Goal: Information Seeking & Learning: Check status

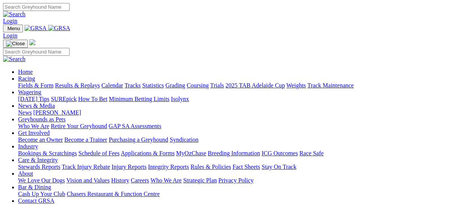
click at [82, 82] on link "Results & Replays" at bounding box center [77, 85] width 45 height 6
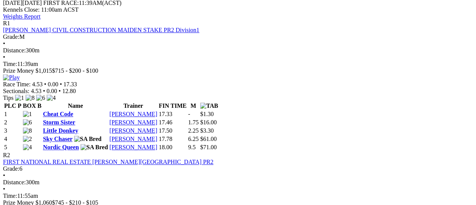
scroll to position [301, 0]
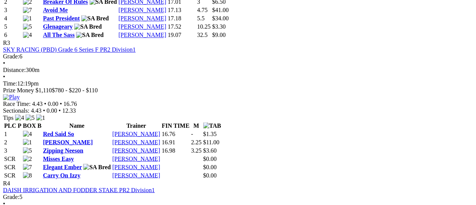
scroll to position [502, 0]
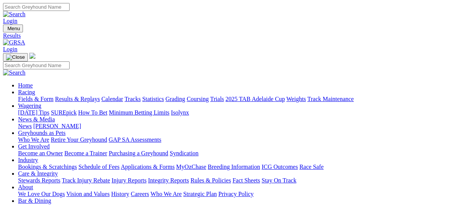
click at [24, 96] on link "Fields & Form" at bounding box center [35, 99] width 35 height 6
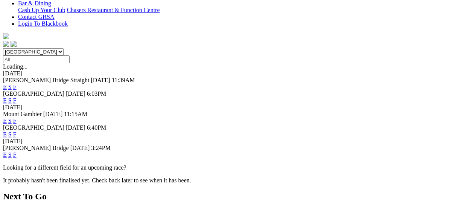
scroll to position [201, 0]
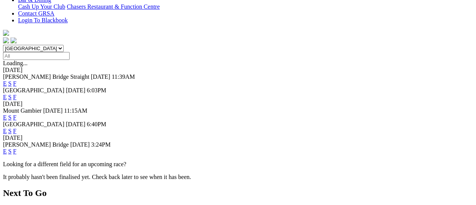
click at [17, 148] on link "F" at bounding box center [14, 151] width 3 height 6
